Goal: Task Accomplishment & Management: Complete application form

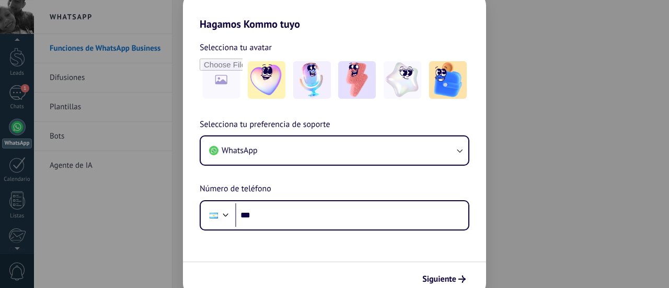
click at [492, 121] on div "Hagamos Kommo tuyo Selecciona tu avatar Selecciona tu preferencia de soporte Wh…" at bounding box center [334, 144] width 669 height 288
click at [658, 33] on div "Hagamos Kommo tuyo Selecciona tu avatar Selecciona tu preferencia de soporte Wh…" at bounding box center [334, 144] width 669 height 288
click at [662, 17] on div "Hagamos Kommo tuyo Selecciona tu avatar Selecciona tu preferencia de soporte Wh…" at bounding box center [334, 144] width 669 height 288
click at [267, 82] on img at bounding box center [267, 80] width 38 height 38
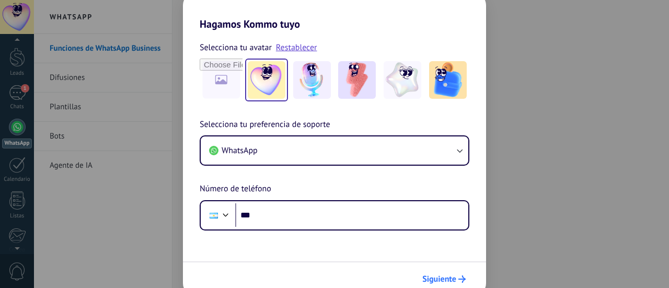
click at [445, 285] on button "Siguiente" at bounding box center [444, 279] width 53 height 18
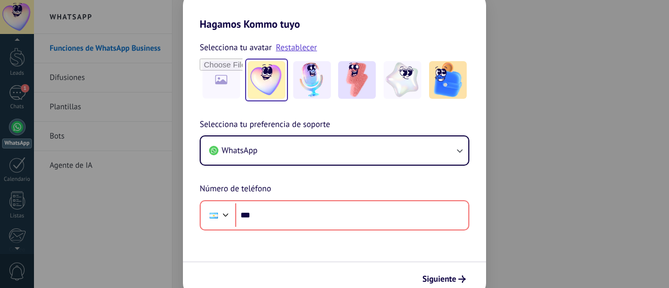
click at [111, 148] on div "Hagamos Kommo tuyo Selecciona tu avatar Restablecer Selecciona tu preferencia d…" at bounding box center [334, 144] width 669 height 288
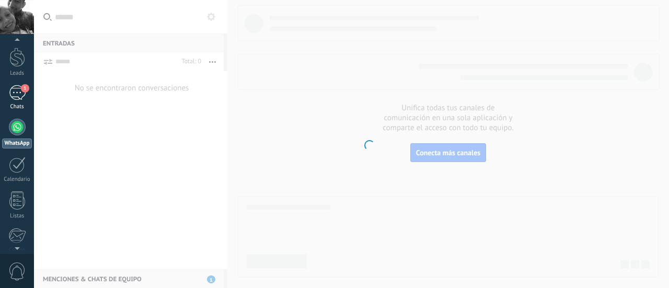
click at [18, 99] on div "1" at bounding box center [17, 92] width 17 height 15
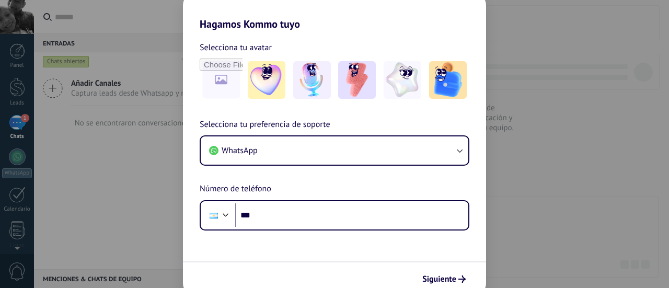
click at [76, 86] on div "Hagamos Kommo tuyo Selecciona tu avatar Selecciona tu preferencia de soporte Wh…" at bounding box center [334, 144] width 669 height 288
click at [448, 288] on button "Siguiente" at bounding box center [444, 279] width 53 height 18
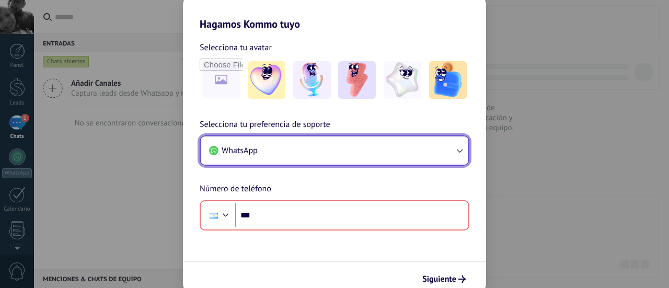
click at [442, 156] on button "WhatsApp" at bounding box center [335, 150] width 268 height 28
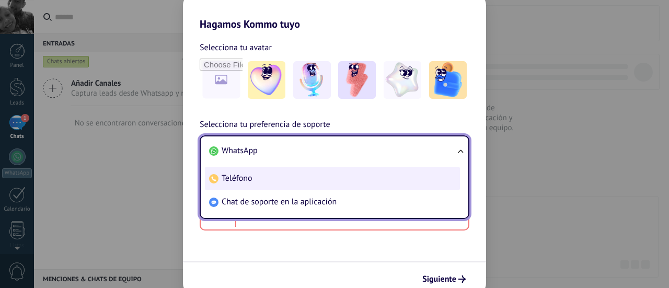
click at [358, 173] on li "Teléfono" at bounding box center [332, 179] width 255 height 24
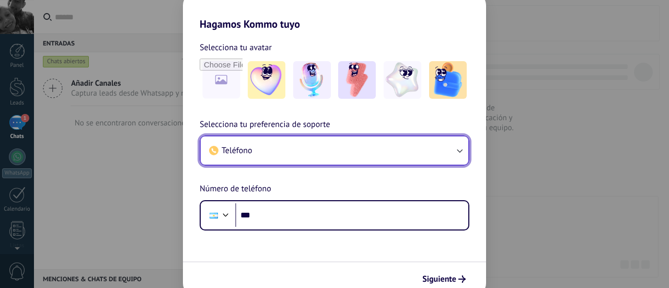
click at [439, 150] on button "Teléfono" at bounding box center [335, 150] width 268 height 28
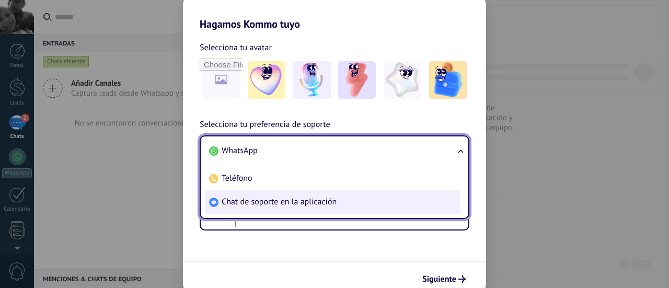
click at [379, 203] on li "Chat de soporte en la aplicación" at bounding box center [332, 202] width 255 height 24
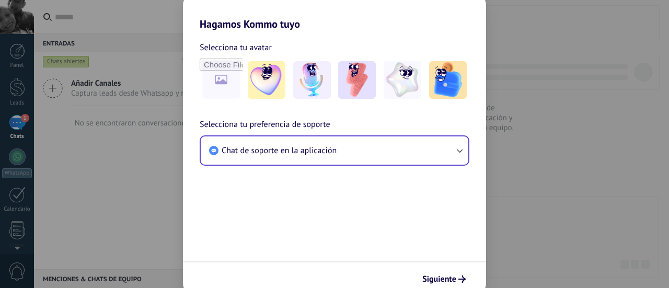
click at [107, 100] on div "Hagamos Kommo tuyo Selecciona tu avatar Selecciona tu preferencia de soporte Ch…" at bounding box center [334, 144] width 669 height 288
click at [20, 213] on div "Hagamos Kommo tuyo Selecciona tu avatar Selecciona tu preferencia de soporte Ch…" at bounding box center [334, 144] width 669 height 288
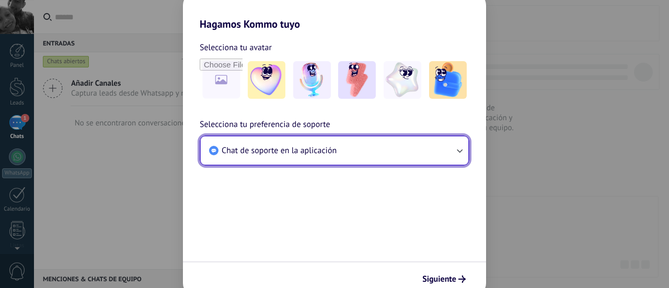
click at [425, 146] on button "Chat de soporte en la aplicación" at bounding box center [335, 150] width 268 height 28
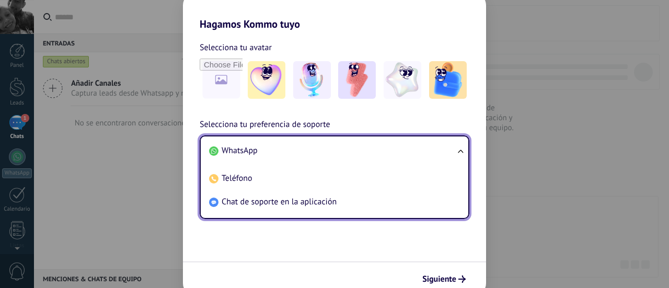
click at [334, 153] on li "WhatsApp" at bounding box center [332, 151] width 255 height 24
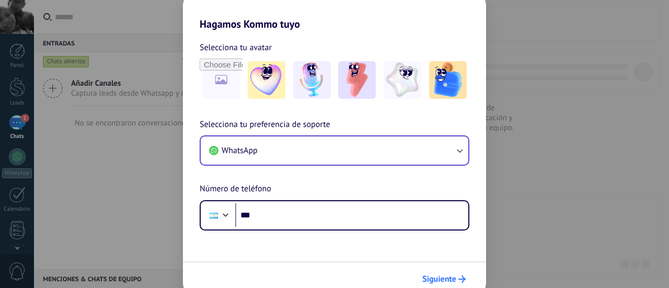
click at [453, 280] on span "Siguiente" at bounding box center [440, 279] width 34 height 7
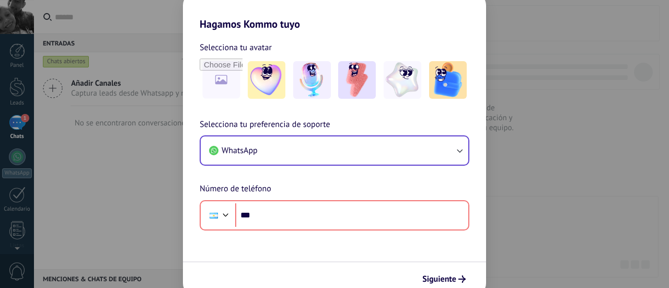
click at [75, 73] on div "Hagamos Kommo tuyo Selecciona tu avatar Selecciona tu preferencia de soporte Wh…" at bounding box center [334, 144] width 669 height 288
